Goal: Information Seeking & Learning: Learn about a topic

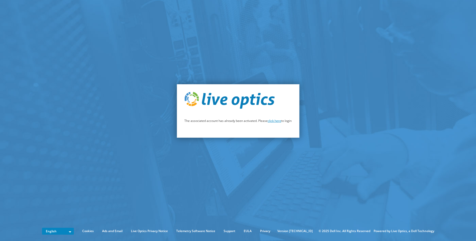
click at [272, 122] on link "click here" at bounding box center [275, 121] width 14 height 4
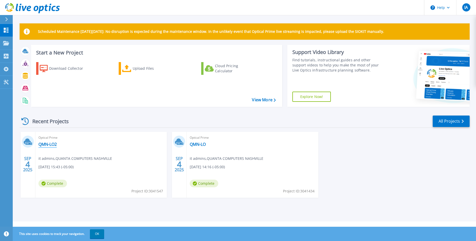
click at [55, 145] on link "QMN-LO2" at bounding box center [47, 144] width 18 height 5
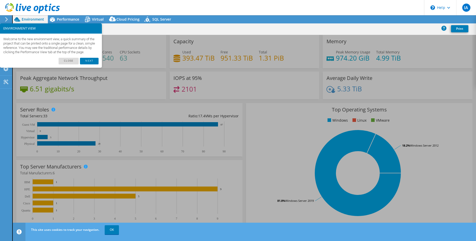
select select "USD"
click at [73, 64] on link "Close" at bounding box center [69, 61] width 20 height 7
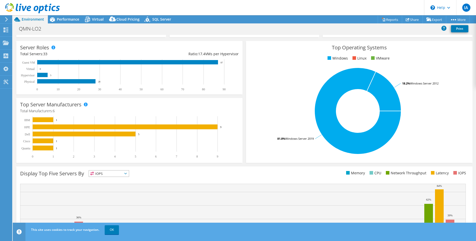
scroll to position [50, 0]
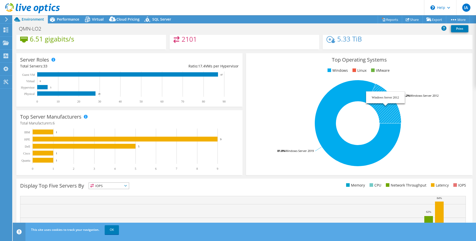
drag, startPoint x: 439, startPoint y: 96, endPoint x: 424, endPoint y: 96, distance: 14.8
click at [424, 96] on icon "81.8% Windows Server 2019 18.2% Windows Server 2012" at bounding box center [358, 123] width 216 height 89
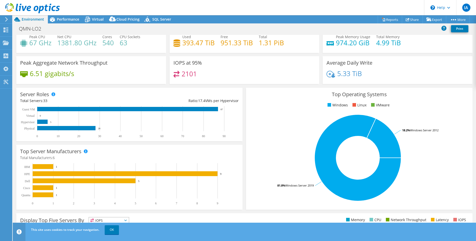
scroll to position [1, 0]
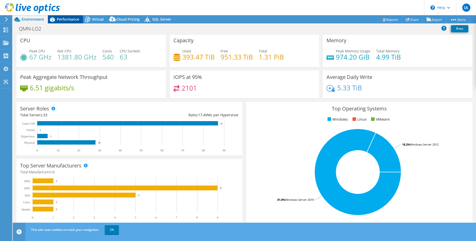
click at [65, 20] on span "Performance" at bounding box center [68, 19] width 22 height 5
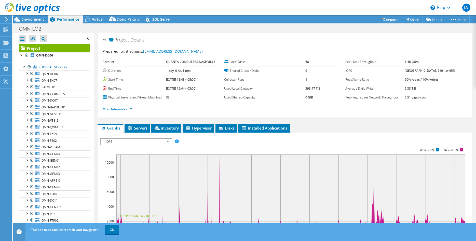
scroll to position [0, 0]
click at [26, 74] on div at bounding box center [26, 73] width 5 height 5
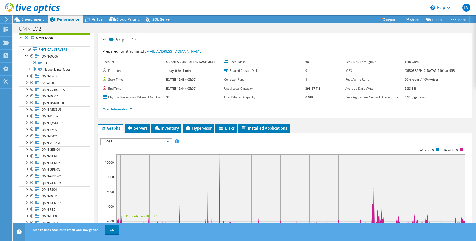
scroll to position [19, 0]
click at [29, 69] on div at bounding box center [29, 67] width 5 height 5
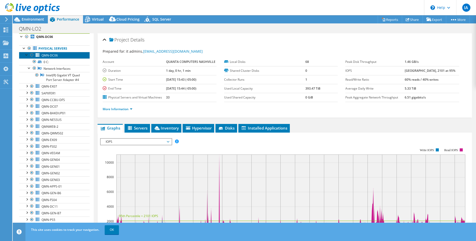
click at [55, 55] on span "QMN-DC06" at bounding box center [50, 55] width 16 height 4
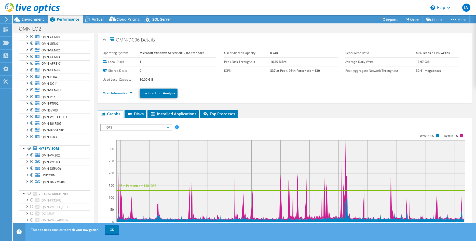
scroll to position [149, 0]
click at [27, 148] on div at bounding box center [26, 147] width 5 height 5
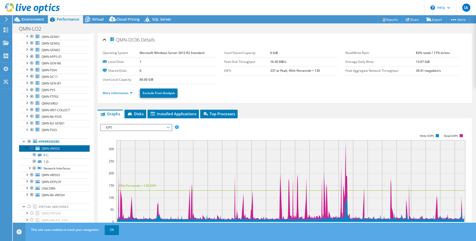
click at [57, 148] on span "QMN-VMS02" at bounding box center [51, 149] width 18 height 4
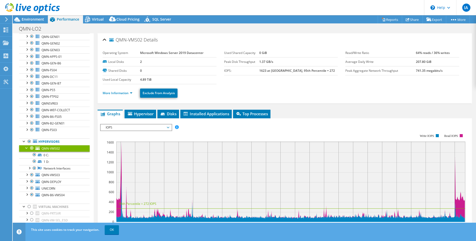
scroll to position [26, 0]
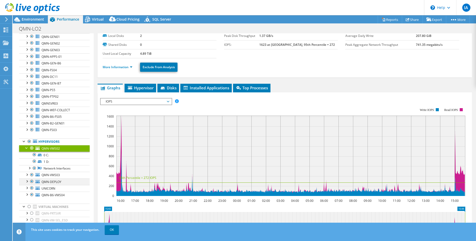
click at [27, 182] on div at bounding box center [26, 181] width 5 height 5
click at [53, 184] on span "QMN-DEPLOY" at bounding box center [52, 182] width 20 height 4
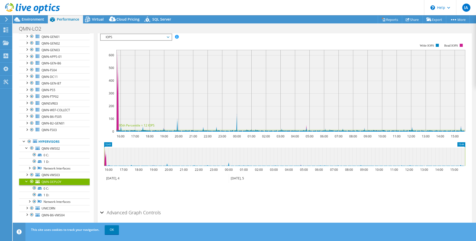
scroll to position [101, 0]
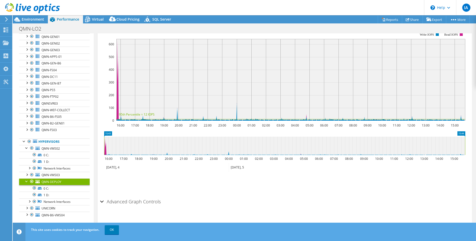
click at [101, 201] on div "Advanced Graph Controls" at bounding box center [285, 202] width 370 height 11
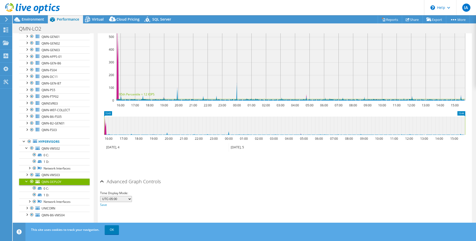
click at [101, 181] on div "Advanced Graph Controls" at bounding box center [285, 182] width 370 height 11
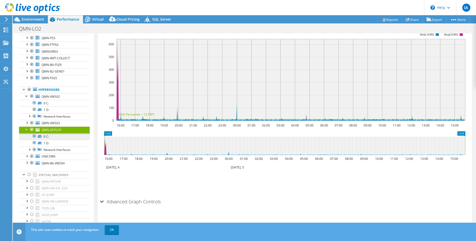
scroll to position [226, 0]
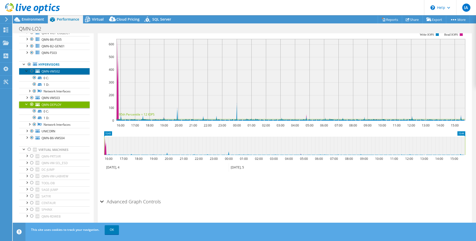
click at [54, 72] on span "QMN-VMS02" at bounding box center [51, 71] width 18 height 4
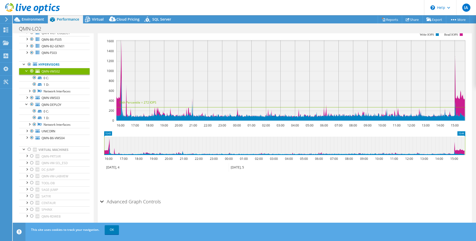
scroll to position [73, 0]
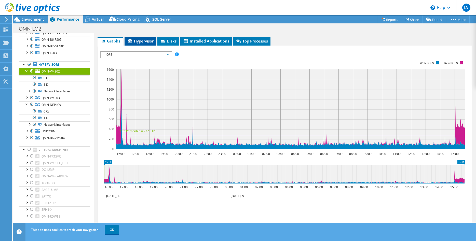
click at [138, 39] on span "Hypervisor" at bounding box center [140, 40] width 27 height 5
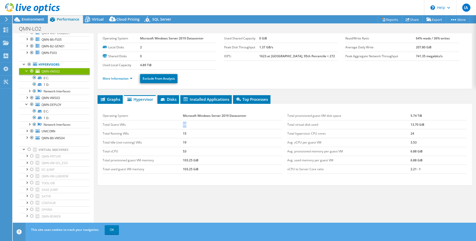
drag, startPoint x: 190, startPoint y: 126, endPoint x: 178, endPoint y: 126, distance: 11.5
click at [178, 126] on tr "Total Guest VMs 34" at bounding box center [193, 124] width 180 height 9
drag, startPoint x: 189, startPoint y: 135, endPoint x: 177, endPoint y: 135, distance: 12.0
click at [177, 135] on tr "Total Running VMs 15" at bounding box center [193, 133] width 180 height 9
click at [169, 99] on span "Disks" at bounding box center [168, 99] width 17 height 5
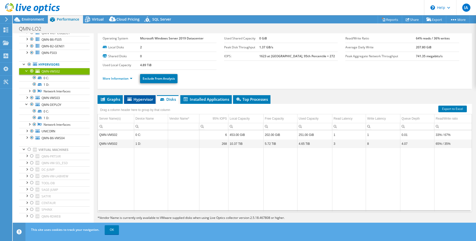
click at [145, 99] on span "Hypervisor" at bounding box center [140, 99] width 27 height 5
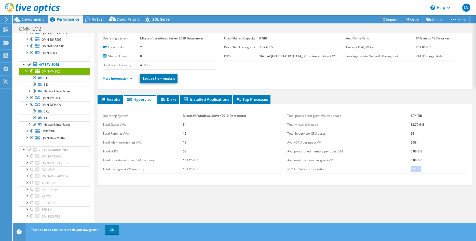
drag, startPoint x: 425, startPoint y: 169, endPoint x: 395, endPoint y: 166, distance: 30.2
click at [395, 166] on tr "vCPU to Server Core ratio 2.21 : 1" at bounding box center [377, 169] width 180 height 9
click at [171, 99] on span "Disks" at bounding box center [168, 99] width 17 height 5
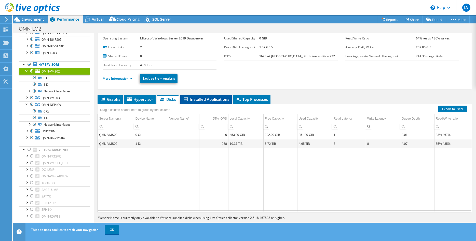
click at [202, 96] on li "Installed Applications" at bounding box center [205, 99] width 51 height 9
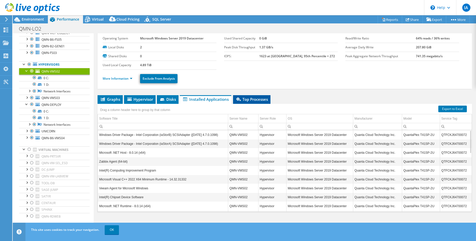
click at [252, 101] on span "Top Processes" at bounding box center [252, 99] width 32 height 5
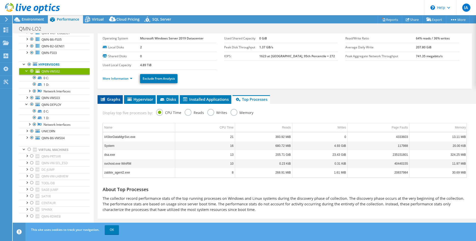
click at [109, 99] on span "Graphs" at bounding box center [110, 99] width 20 height 5
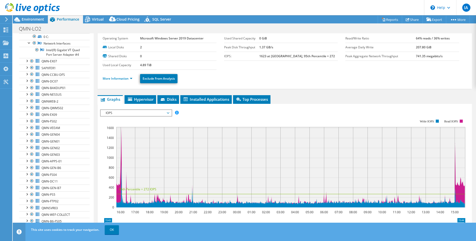
scroll to position [0, 0]
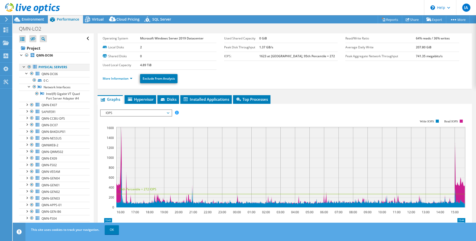
click at [24, 68] on div at bounding box center [24, 66] width 5 height 5
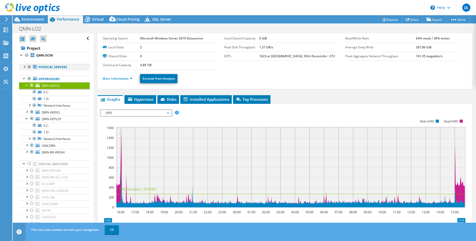
click at [25, 68] on div at bounding box center [24, 66] width 5 height 5
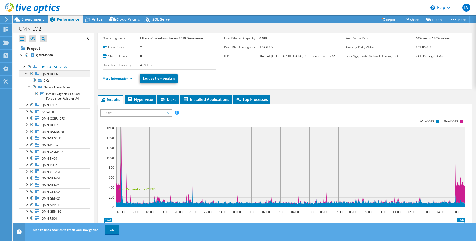
click at [26, 73] on div at bounding box center [26, 73] width 5 height 5
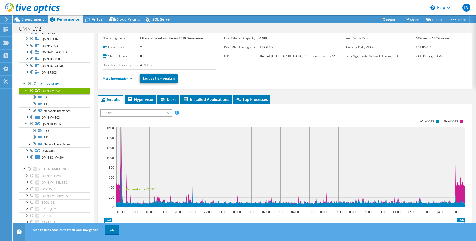
scroll to position [182, 0]
click at [26, 90] on div at bounding box center [26, 89] width 5 height 5
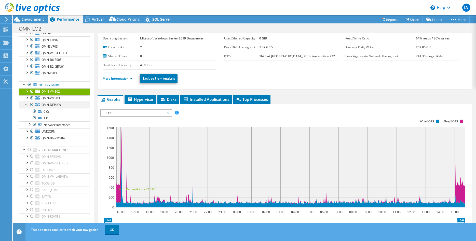
click at [26, 104] on div at bounding box center [26, 104] width 5 height 5
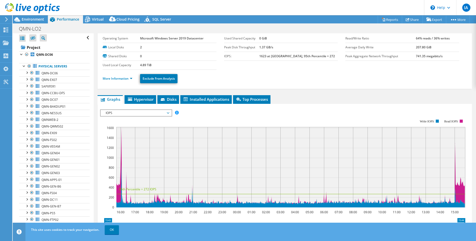
scroll to position [0, 0]
click at [32, 19] on span "Environment" at bounding box center [33, 19] width 22 height 5
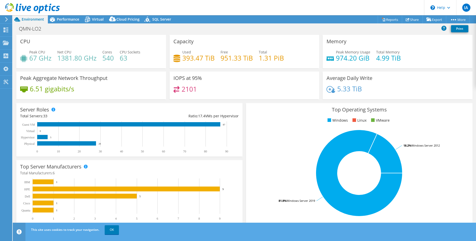
scroll to position [15, 0]
click at [18, 29] on div "Dashboard" at bounding box center [24, 30] width 24 height 13
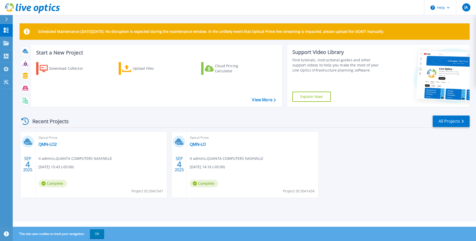
click at [186, 18] on div "Scheduled Maintenance on Monday 22nd September: No disruption is expected durin…" at bounding box center [245, 111] width 464 height 222
click at [47, 144] on link "QMN-LO2" at bounding box center [47, 144] width 18 height 5
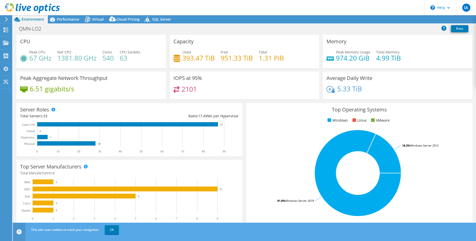
select select "USD"
click at [27, 20] on span "Environment" at bounding box center [33, 19] width 22 height 5
click at [8, 19] on icon at bounding box center [7, 19] width 4 height 5
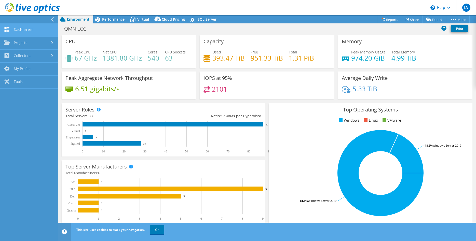
click at [20, 30] on link "Dashboard" at bounding box center [29, 30] width 58 height 13
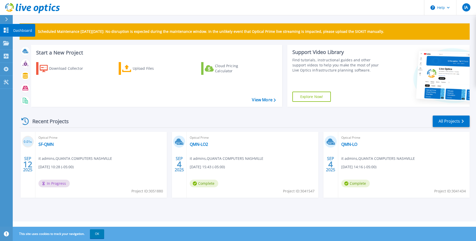
click at [17, 30] on p "Dashboard" at bounding box center [22, 30] width 19 height 13
click at [353, 145] on link "QMN-LO" at bounding box center [350, 144] width 16 height 5
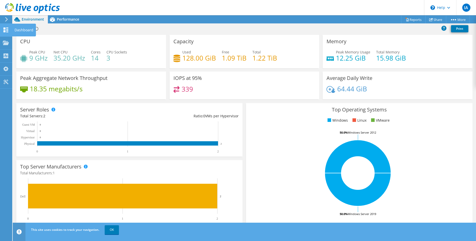
click at [19, 31] on div "Dashboard" at bounding box center [24, 30] width 24 height 13
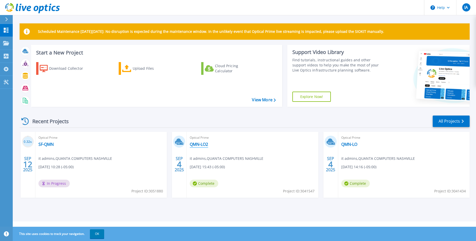
click at [201, 146] on link "QMN-LO2" at bounding box center [199, 144] width 18 height 5
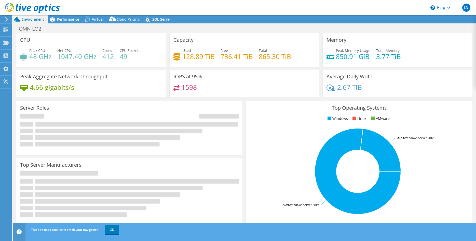
select select "USD"
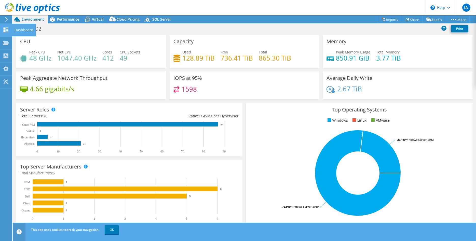
click at [18, 30] on div "Dashboard" at bounding box center [24, 30] width 24 height 13
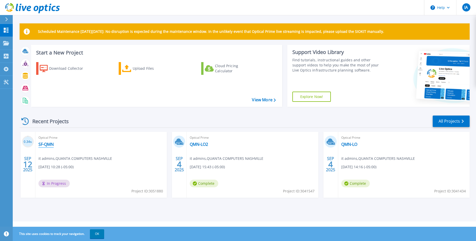
click at [43, 145] on link "SF-QMN" at bounding box center [45, 144] width 15 height 5
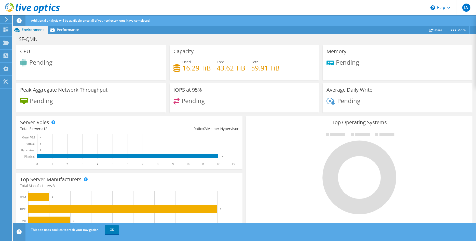
scroll to position [43, 0]
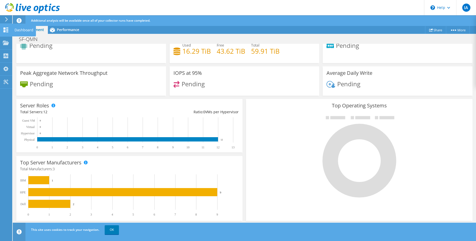
click at [20, 29] on div "Dashboard" at bounding box center [24, 30] width 24 height 13
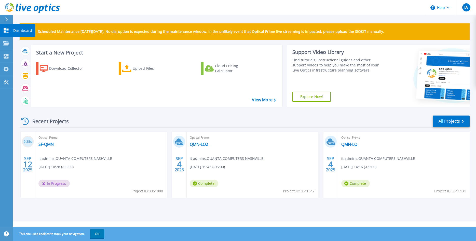
click at [19, 32] on p "Dashboard" at bounding box center [22, 30] width 19 height 13
click at [50, 144] on link "SF-QMN" at bounding box center [45, 144] width 15 height 5
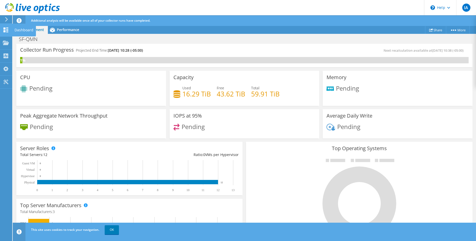
click at [18, 31] on div "Dashboard" at bounding box center [24, 30] width 24 height 13
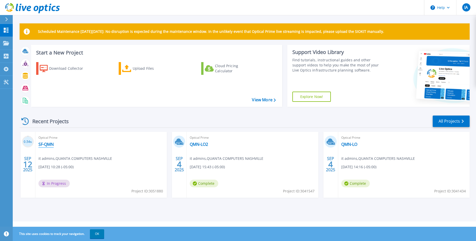
click at [40, 143] on link "SF-QMN" at bounding box center [45, 144] width 15 height 5
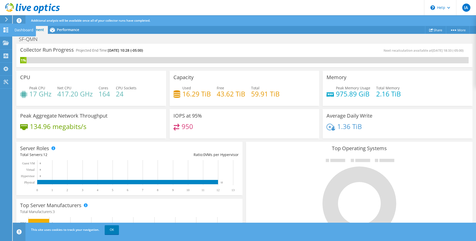
click at [22, 30] on div "Dashboard" at bounding box center [24, 30] width 24 height 13
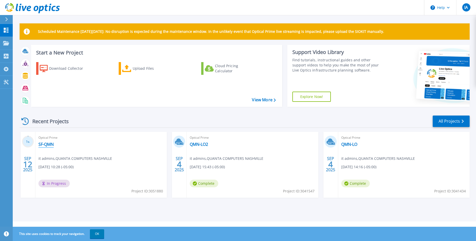
click at [45, 145] on link "SF-QMN" at bounding box center [45, 144] width 15 height 5
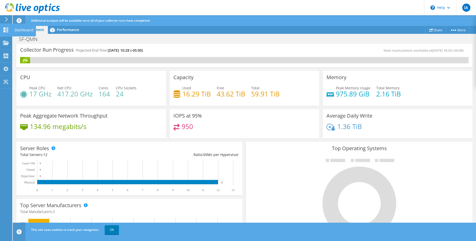
click at [18, 30] on div "Dashboard" at bounding box center [24, 30] width 24 height 13
